Goal: Task Accomplishment & Management: Manage account settings

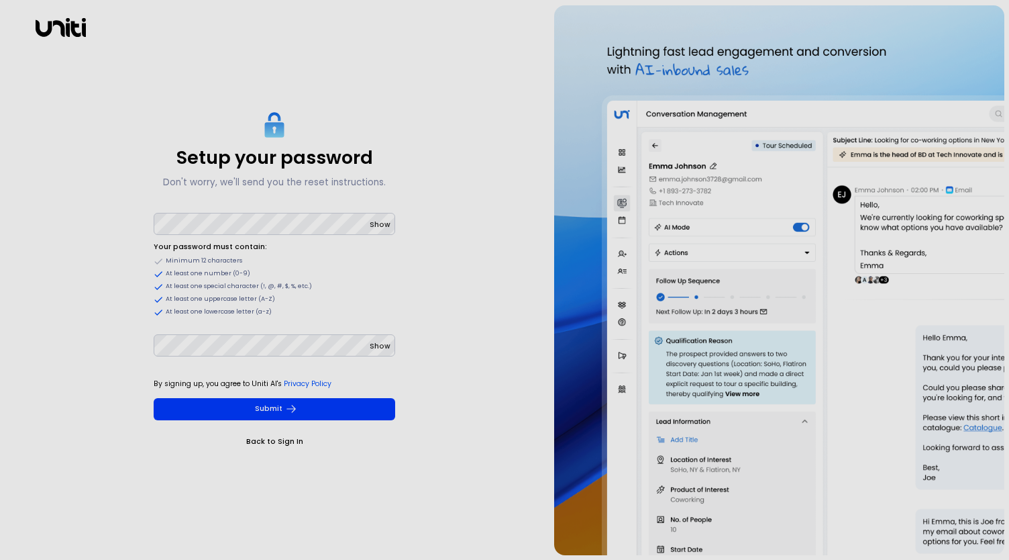
click at [383, 230] on button "Show" at bounding box center [380, 224] width 21 height 13
click at [137, 219] on div "Setup your password Don't worry, we'll send you the reset instructions. Hide Yo…" at bounding box center [275, 280] width 540 height 550
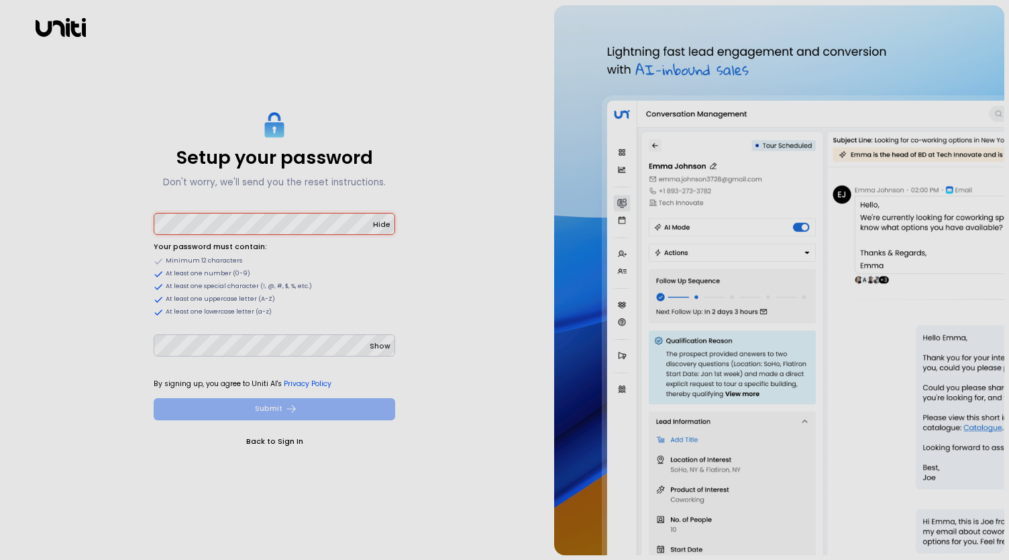
click at [310, 406] on button "Submit" at bounding box center [275, 409] width 242 height 22
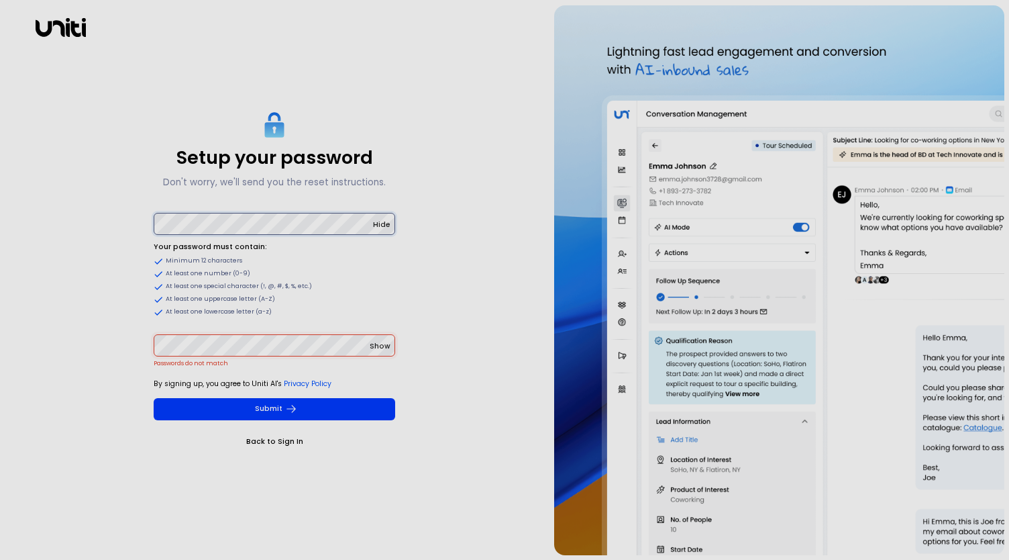
click at [113, 223] on div "Setup your password Don't worry, we'll send you the reset instructions. Hide Yo…" at bounding box center [275, 280] width 540 height 550
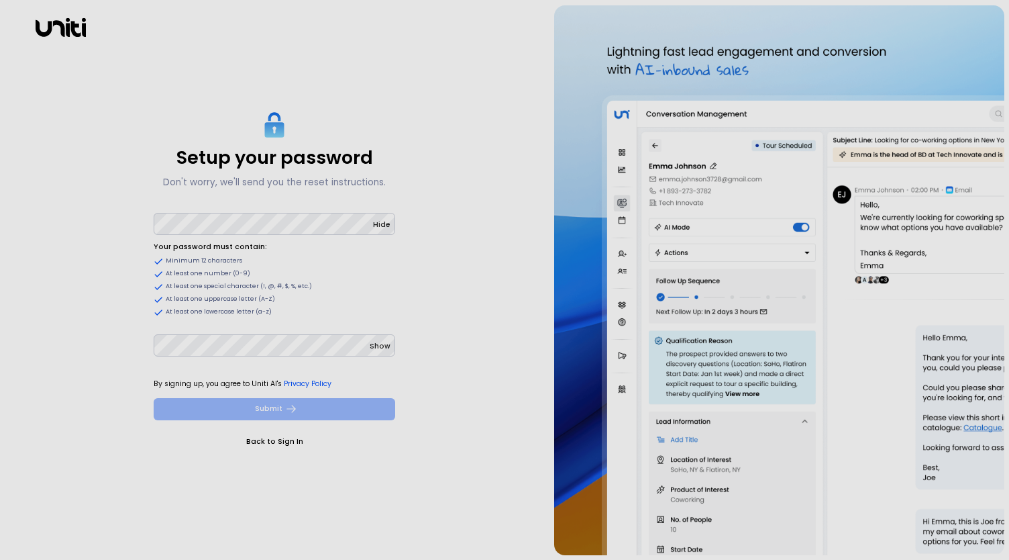
click at [295, 407] on icon "submit" at bounding box center [291, 409] width 12 height 12
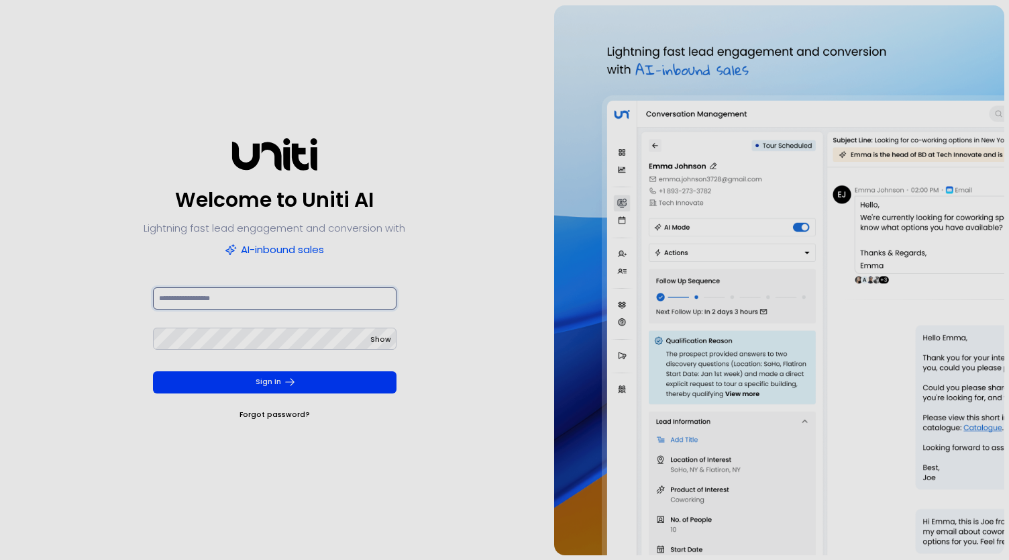
click at [219, 299] on input at bounding box center [275, 298] width 244 height 22
type input "**********"
click at [382, 337] on span "Show" at bounding box center [380, 339] width 21 height 10
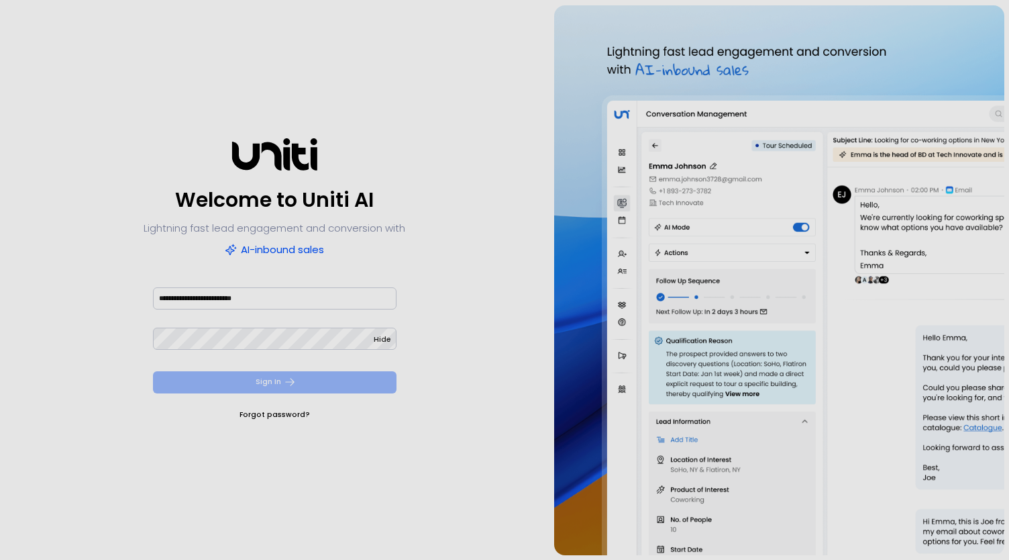
click at [294, 383] on icon "submit" at bounding box center [290, 382] width 12 height 12
